Goal: Go to known website: Access a specific website the user already knows

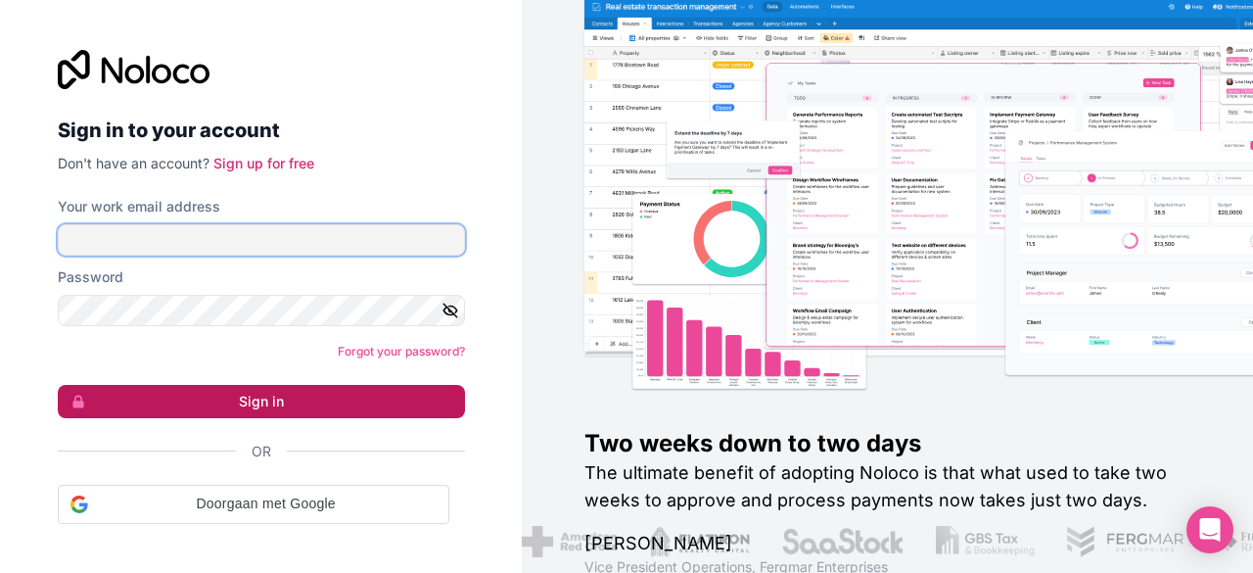
type input "[PERSON_NAME][EMAIL_ADDRESS][DOMAIN_NAME]"
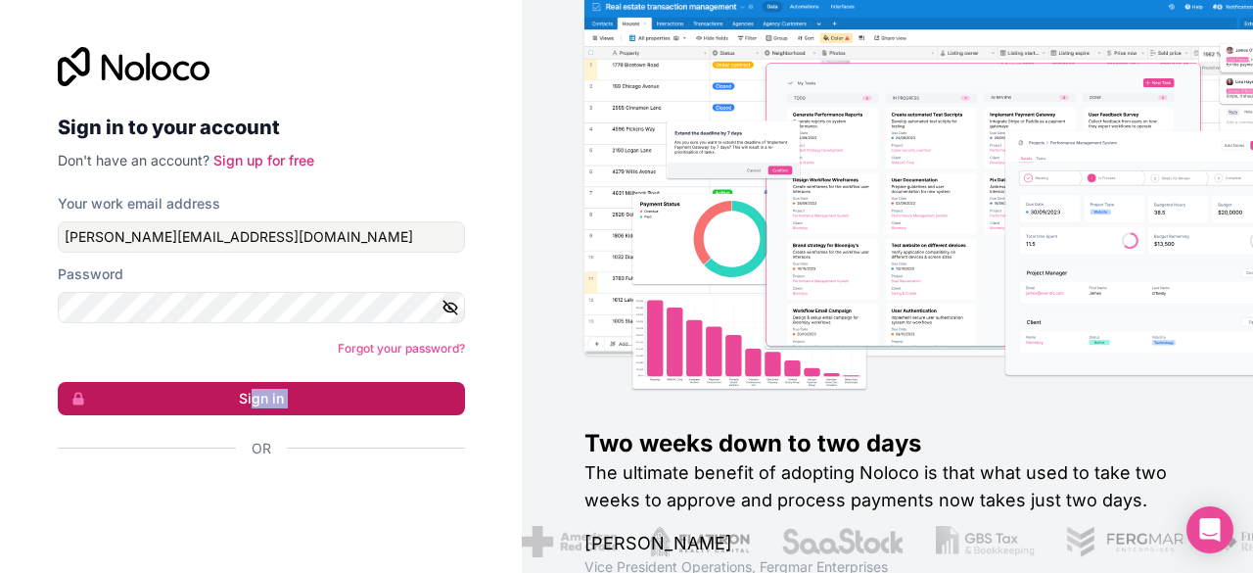
click at [253, 413] on form "Your work email address [PERSON_NAME][EMAIL_ADDRESS][DOMAIN_NAME] Password Forg…" at bounding box center [261, 360] width 407 height 333
click at [251, 402] on button "Sign in" at bounding box center [261, 398] width 407 height 33
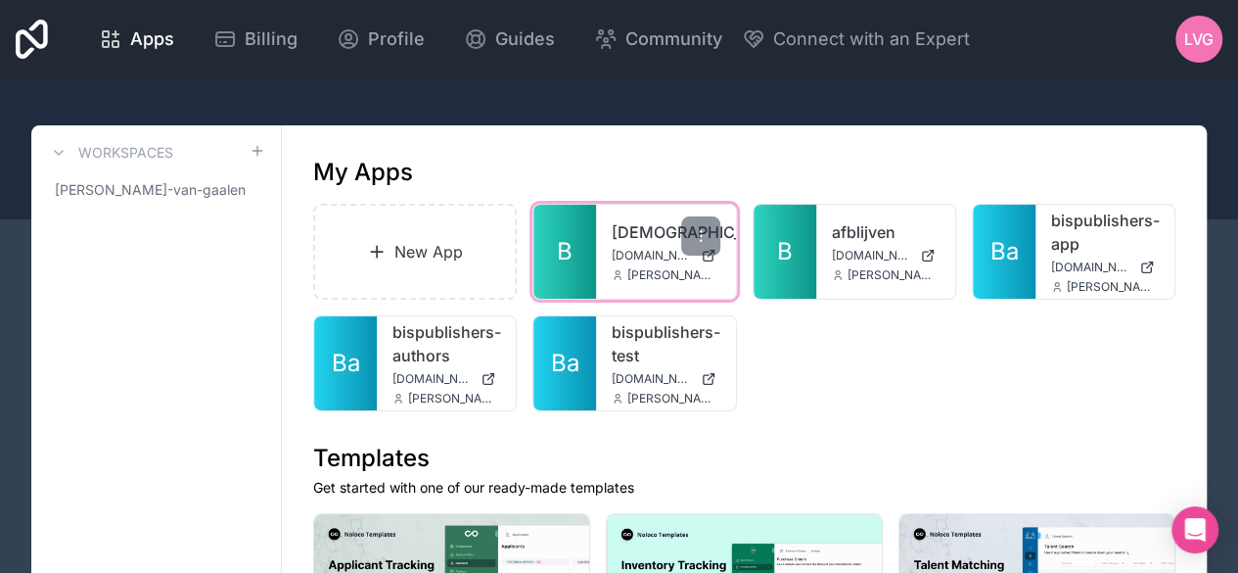
click at [572, 269] on link "B" at bounding box center [564, 252] width 63 height 94
